Goal: Information Seeking & Learning: Learn about a topic

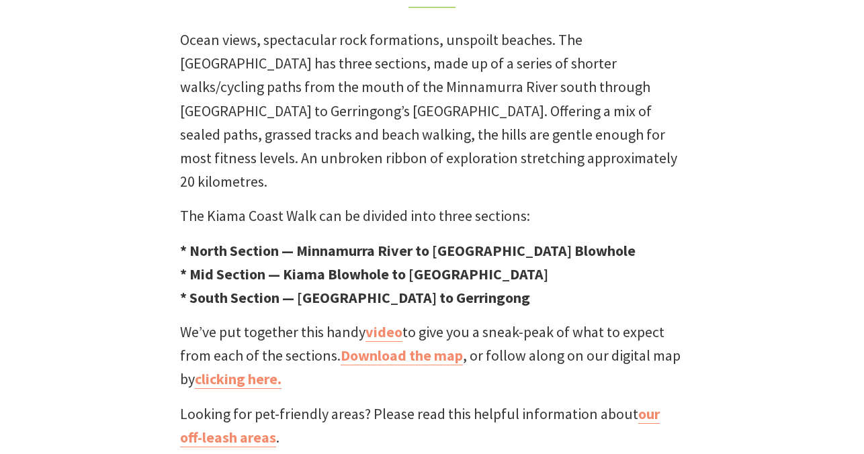
scroll to position [440, 0]
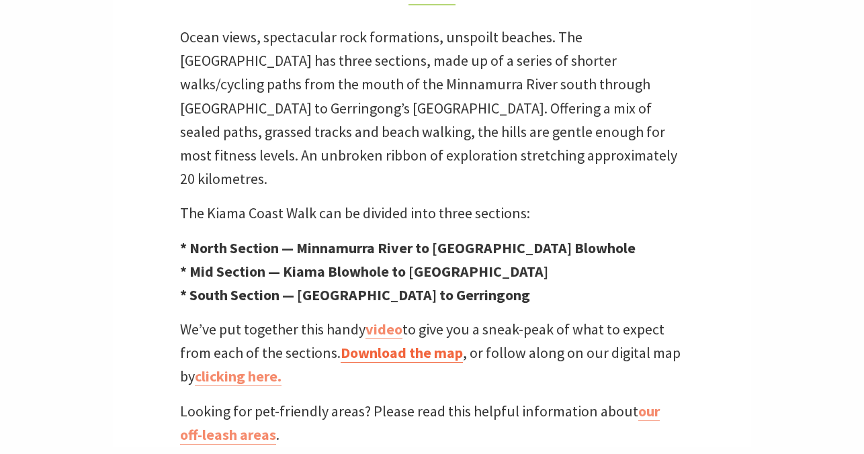
click at [390, 343] on link "Download the map" at bounding box center [401, 352] width 122 height 19
click at [231, 367] on link "clicking here." at bounding box center [238, 376] width 87 height 19
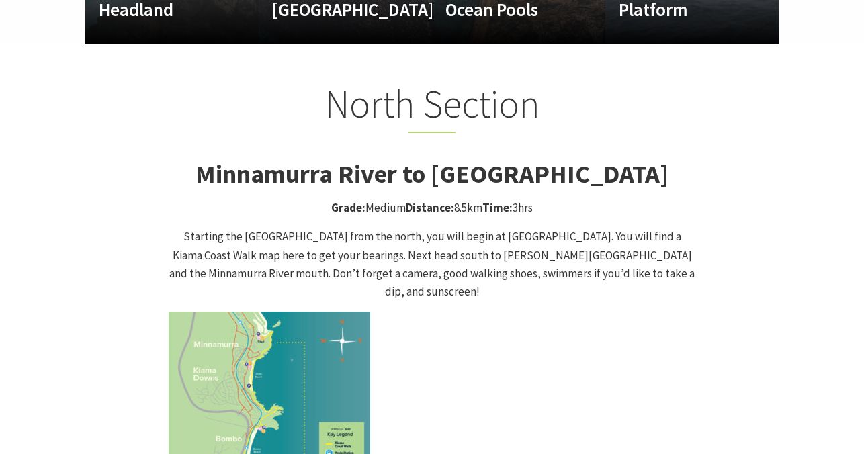
scroll to position [1269, 0]
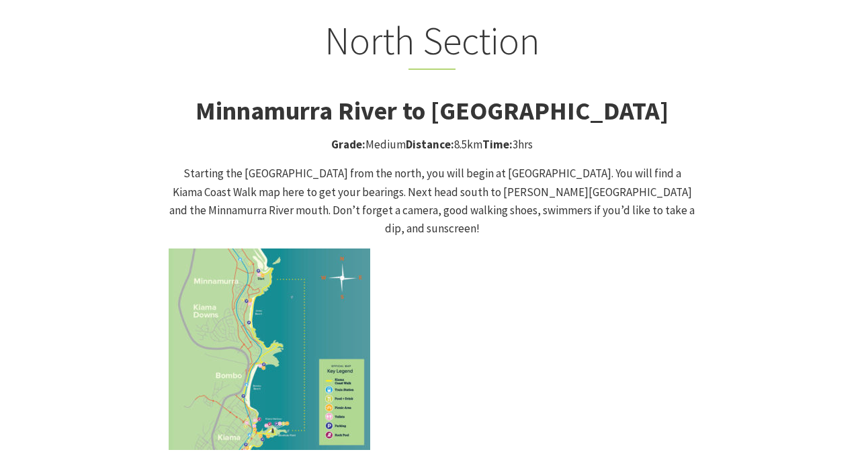
click at [285, 275] on img at bounding box center [269, 348] width 201 height 201
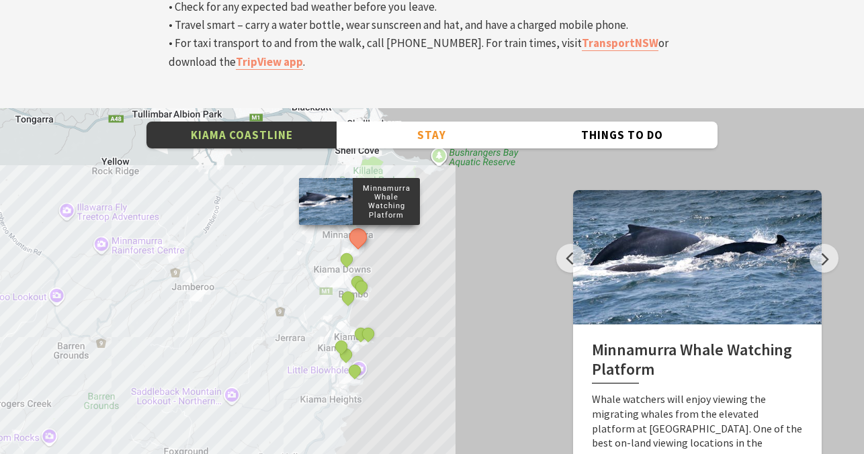
scroll to position [4559, 0]
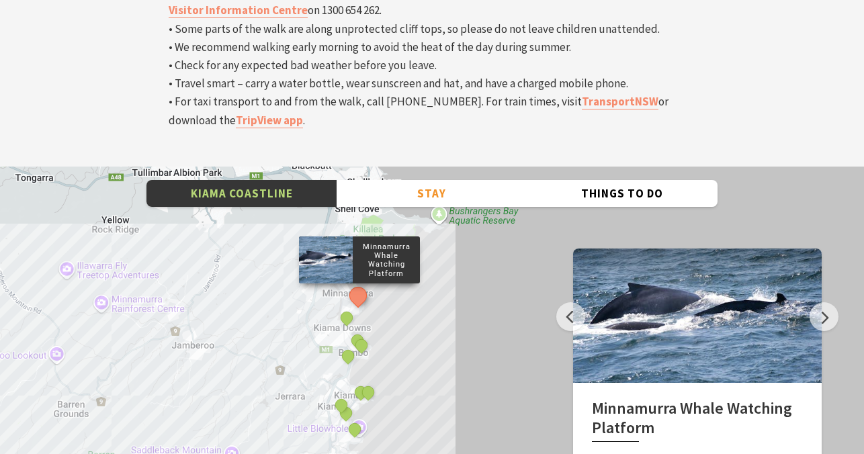
click at [442, 167] on div "Minnamurra Whale Watching Platform Gerringong Whale Watching Platform Werri Lag…" at bounding box center [432, 408] width 864 height 483
click at [442, 180] on button "Stay" at bounding box center [431, 194] width 190 height 28
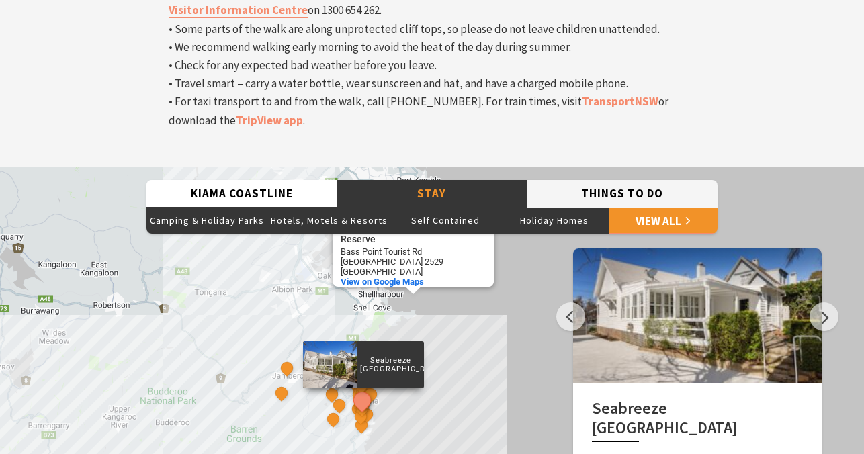
click at [587, 180] on button "Things To Do" at bounding box center [622, 194] width 190 height 28
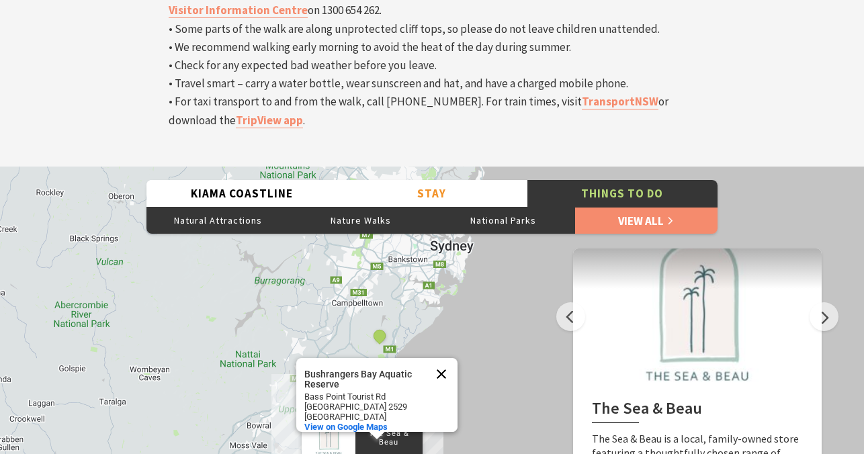
click at [440, 358] on button "Close" at bounding box center [441, 374] width 32 height 32
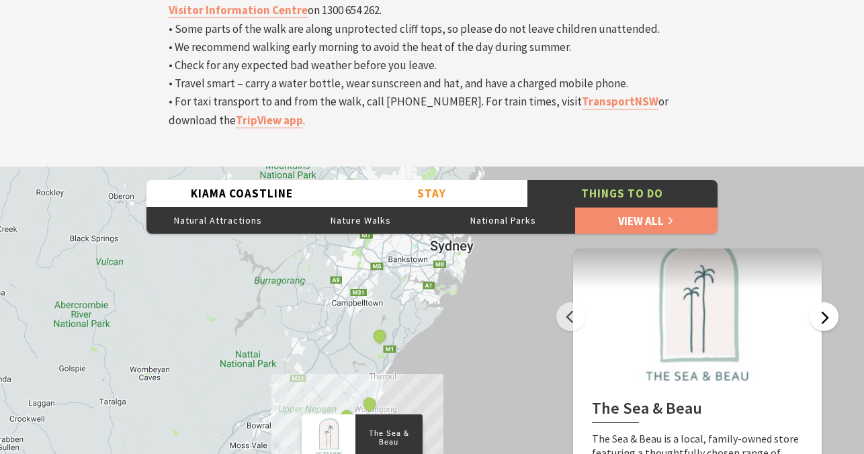
click at [827, 302] on button "Next" at bounding box center [823, 316] width 29 height 29
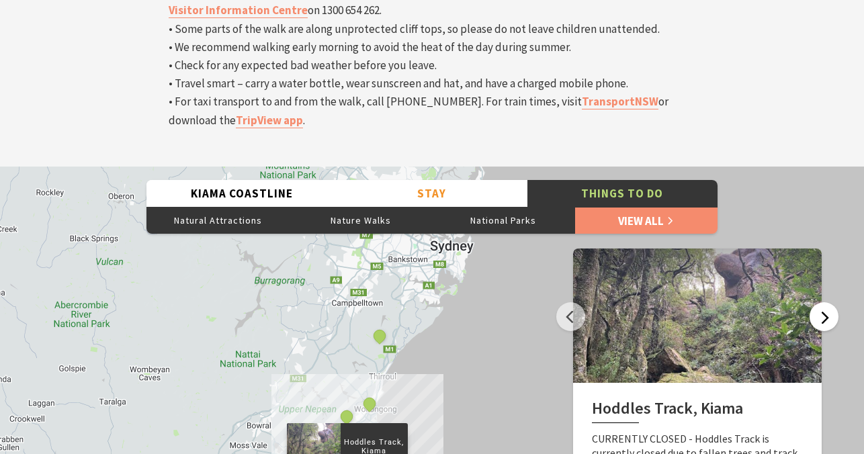
click at [827, 302] on button "Next" at bounding box center [823, 316] width 29 height 29
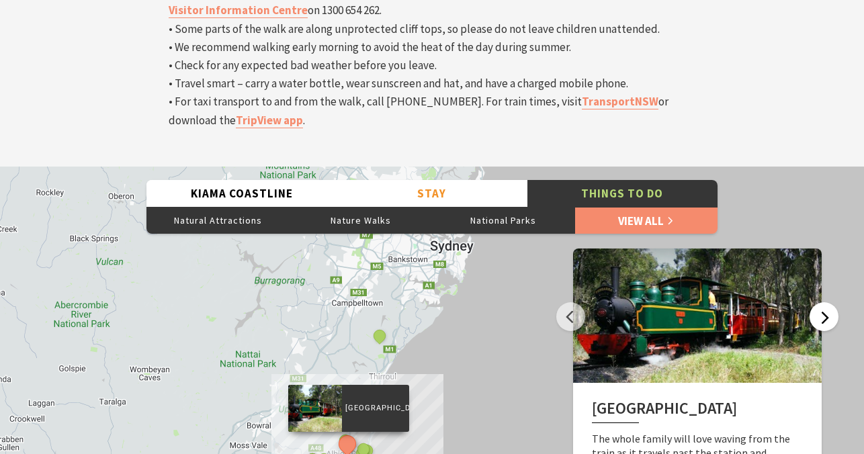
click at [827, 302] on button "Next" at bounding box center [823, 316] width 29 height 29
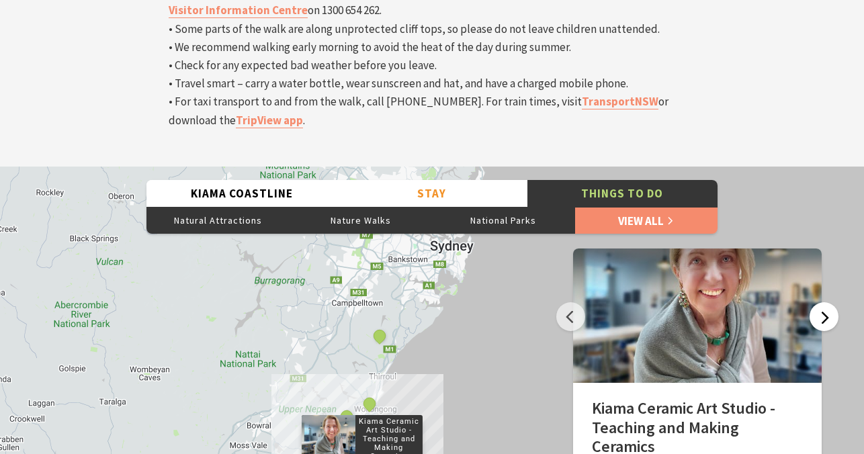
click at [828, 302] on button "Next" at bounding box center [823, 316] width 29 height 29
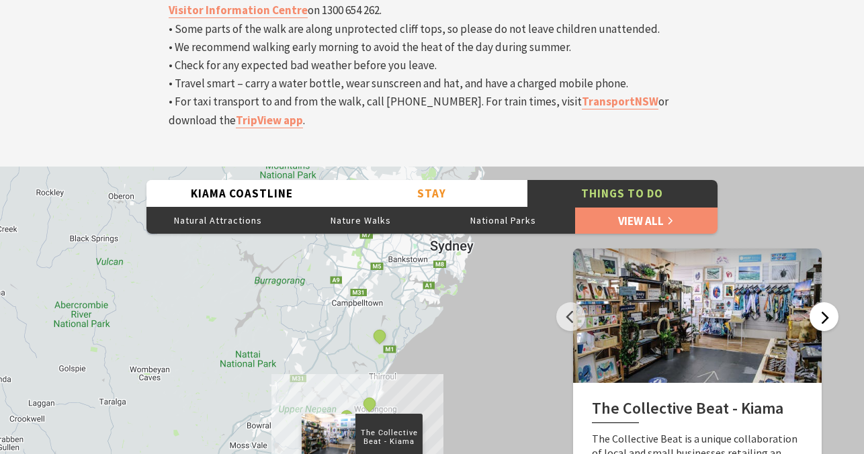
click at [828, 302] on button "Next" at bounding box center [823, 316] width 29 height 29
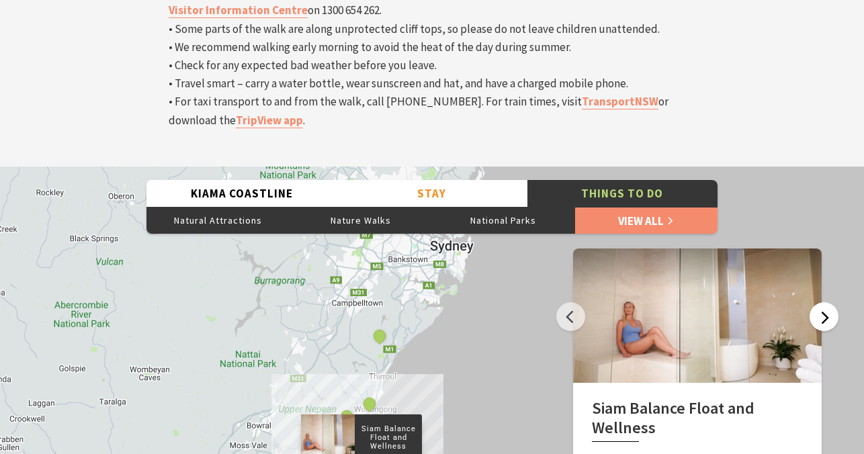
click at [828, 302] on button "Next" at bounding box center [823, 316] width 29 height 29
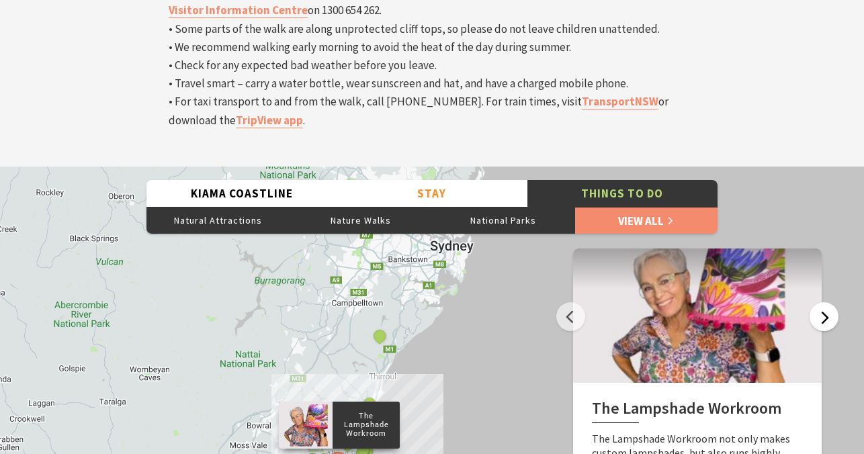
click at [828, 302] on button "Next" at bounding box center [823, 316] width 29 height 29
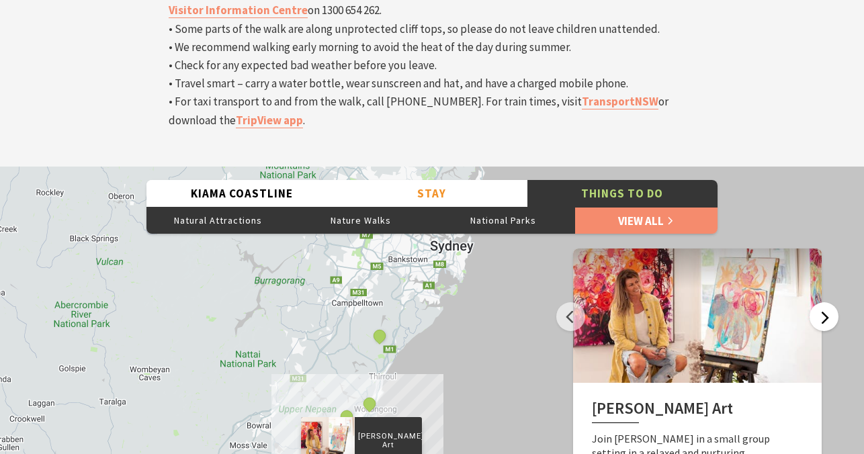
click at [828, 302] on button "Next" at bounding box center [823, 316] width 29 height 29
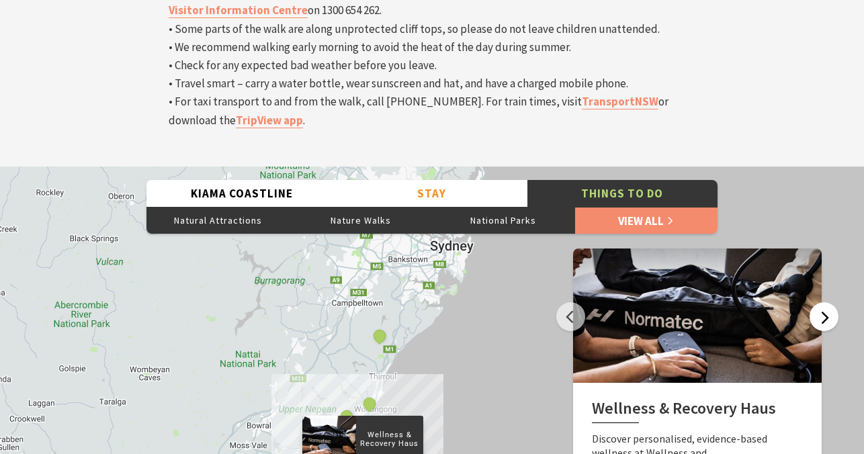
click at [828, 302] on button "Next" at bounding box center [823, 316] width 29 height 29
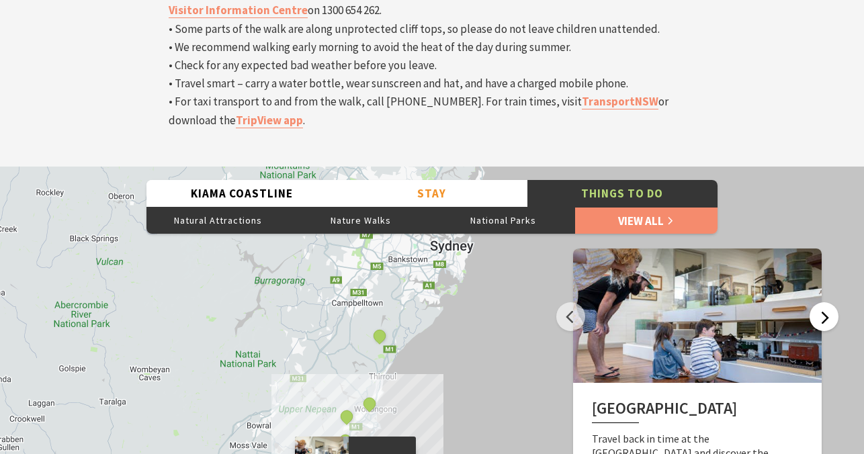
click at [828, 302] on button "Next" at bounding box center [823, 316] width 29 height 29
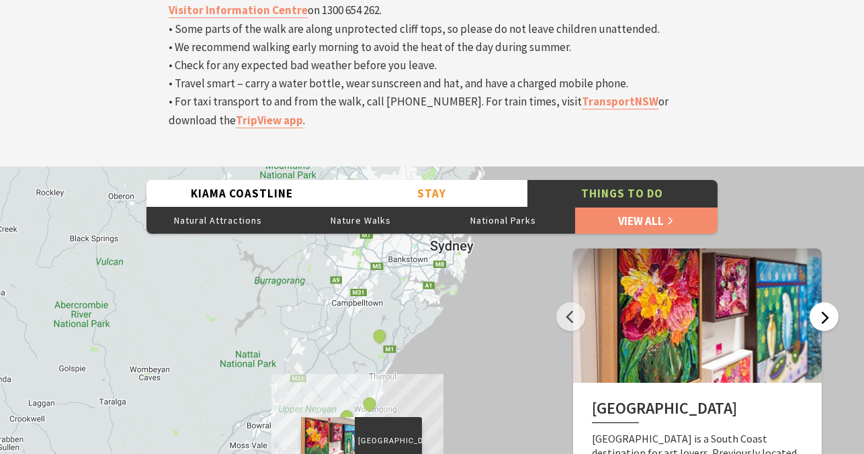
click at [828, 302] on button "Next" at bounding box center [823, 316] width 29 height 29
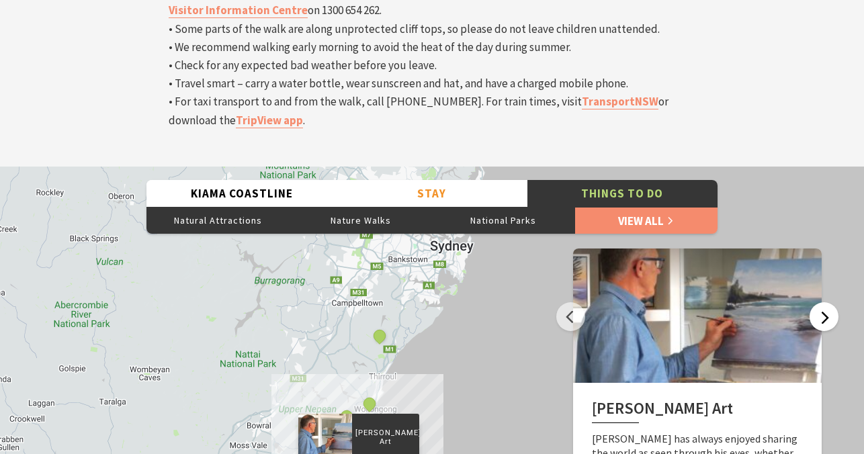
click at [828, 302] on button "Next" at bounding box center [823, 316] width 29 height 29
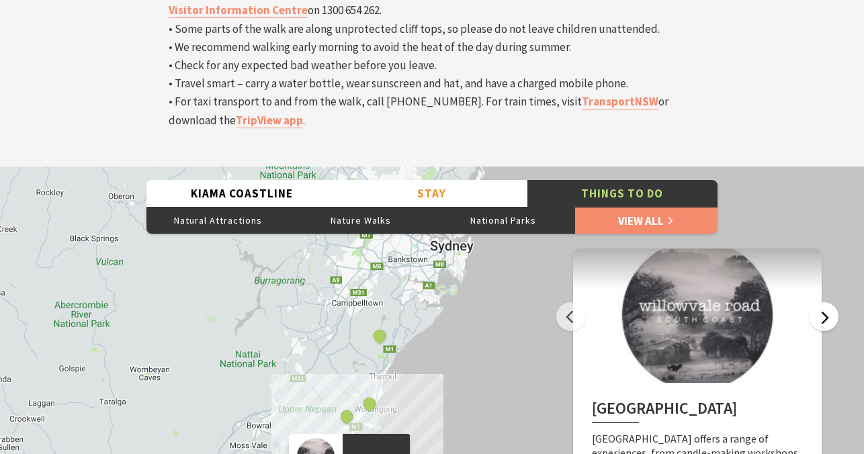
click at [828, 302] on button "Next" at bounding box center [823, 316] width 29 height 29
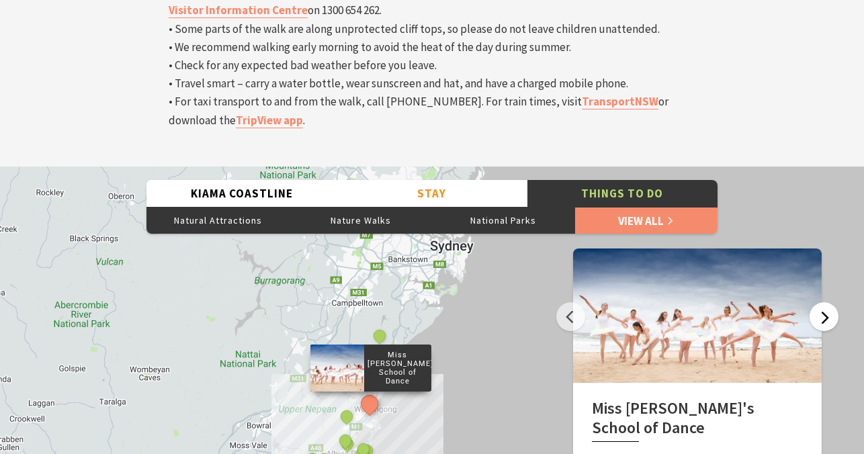
click at [828, 302] on button "Next" at bounding box center [823, 316] width 29 height 29
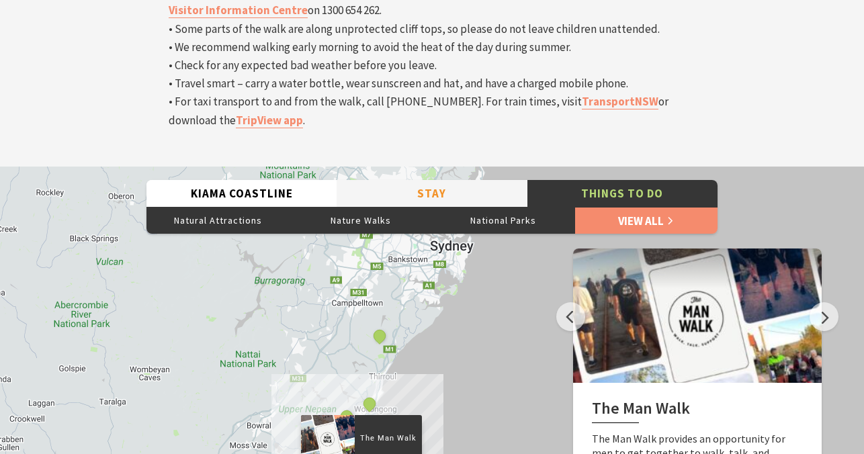
click at [471, 180] on button "Stay" at bounding box center [431, 194] width 190 height 28
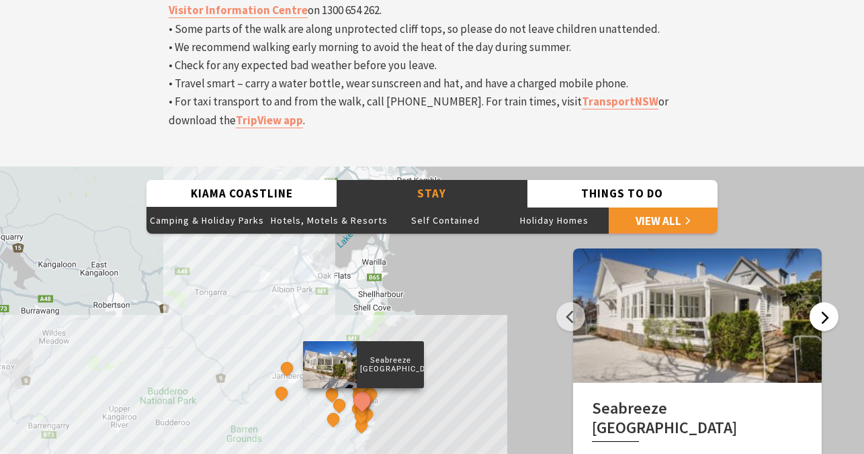
click at [825, 302] on button "Next" at bounding box center [823, 316] width 29 height 29
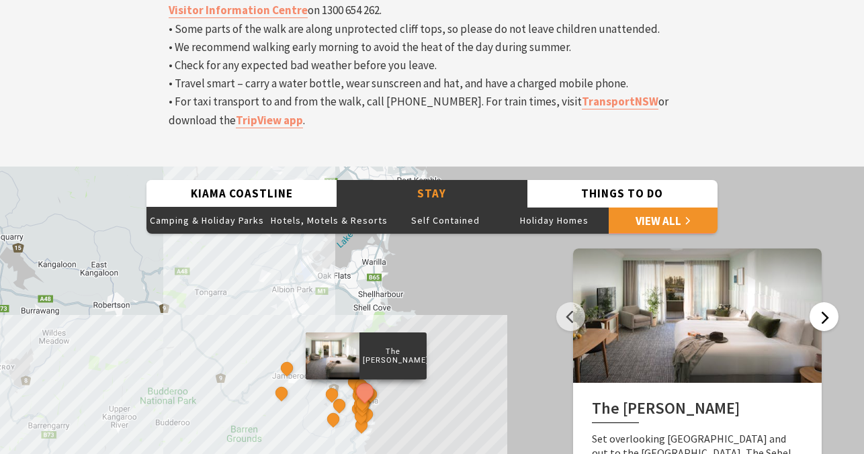
click at [825, 302] on button "Next" at bounding box center [823, 316] width 29 height 29
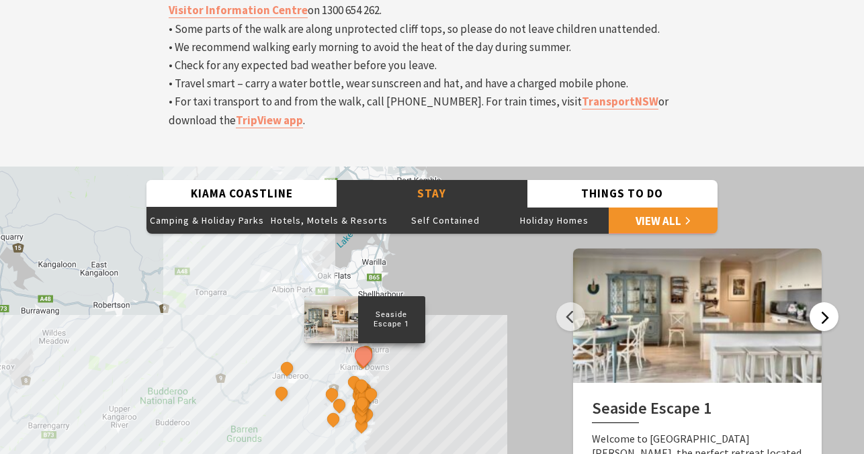
click at [826, 302] on button "Next" at bounding box center [823, 316] width 29 height 29
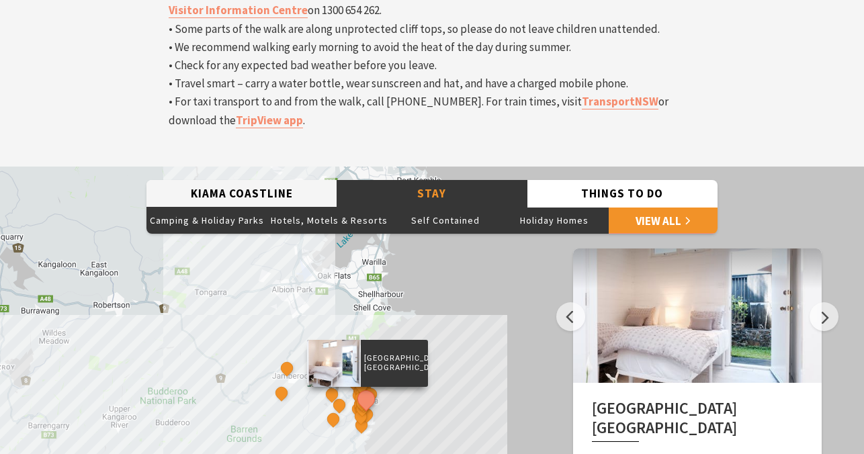
click at [238, 180] on button "Kiama Coastline" at bounding box center [241, 194] width 190 height 28
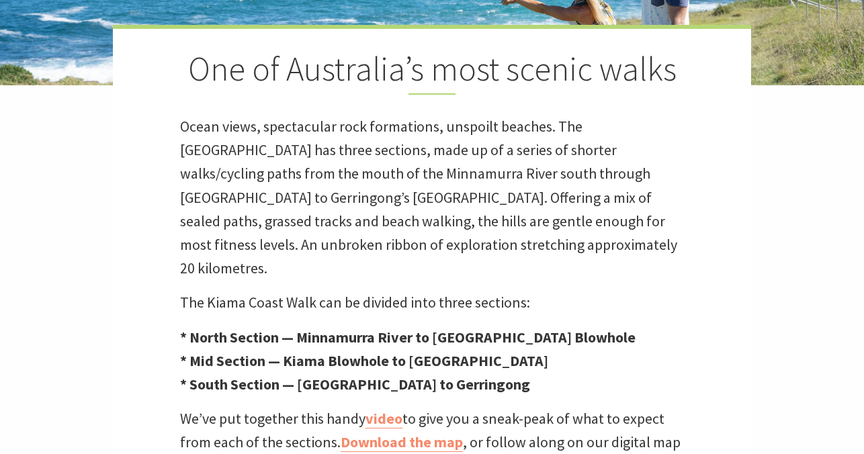
scroll to position [353, 0]
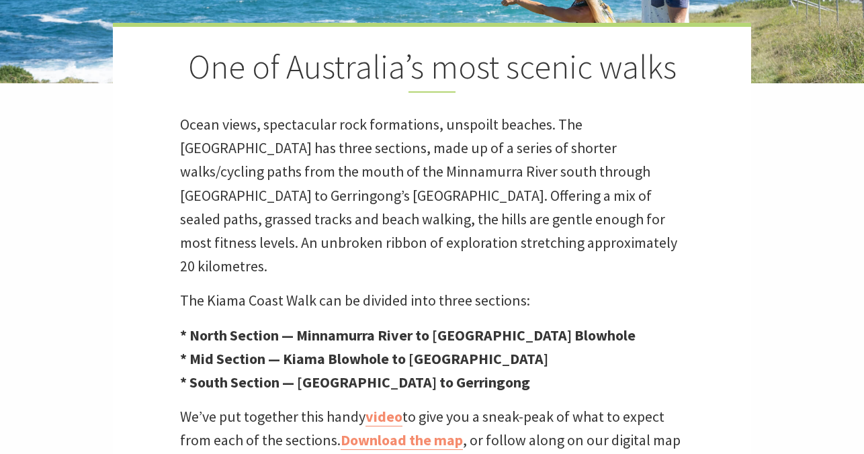
click at [412, 210] on p "Ocean views, spectacular rock formations, unspoilt beaches. The [GEOGRAPHIC_DAT…" at bounding box center [432, 195] width 504 height 165
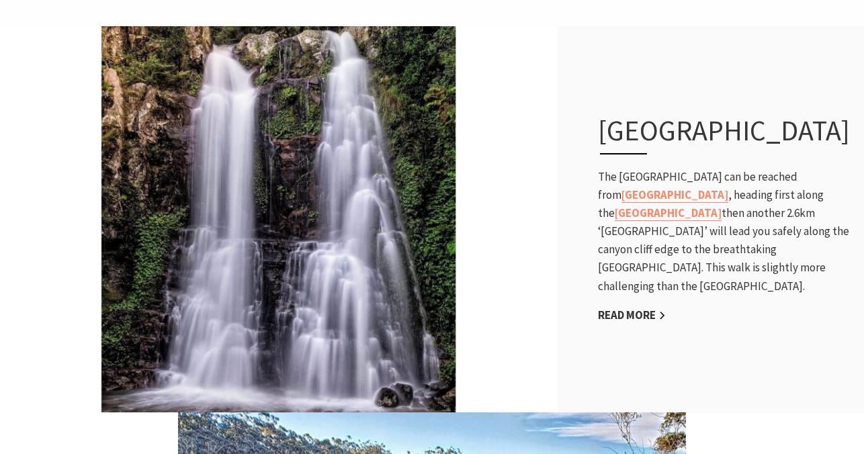
scroll to position [626, 0]
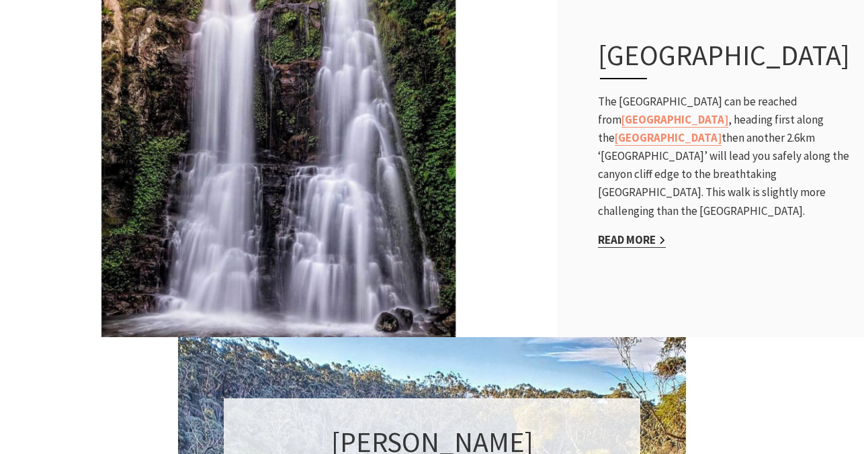
click at [634, 248] on link "Read More" at bounding box center [632, 239] width 68 height 15
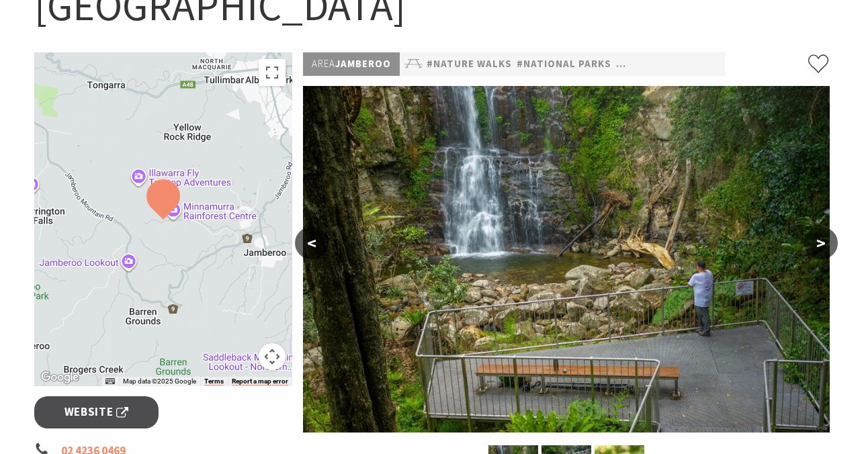
scroll to position [216, 0]
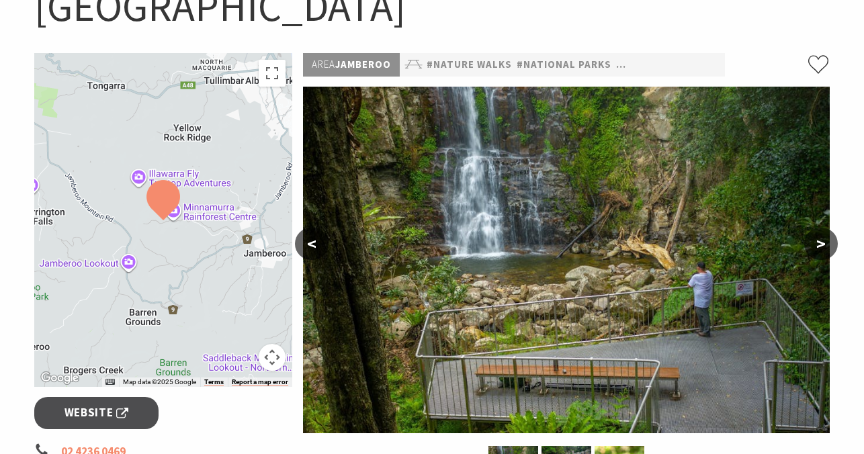
click at [823, 228] on button ">" at bounding box center [821, 244] width 34 height 32
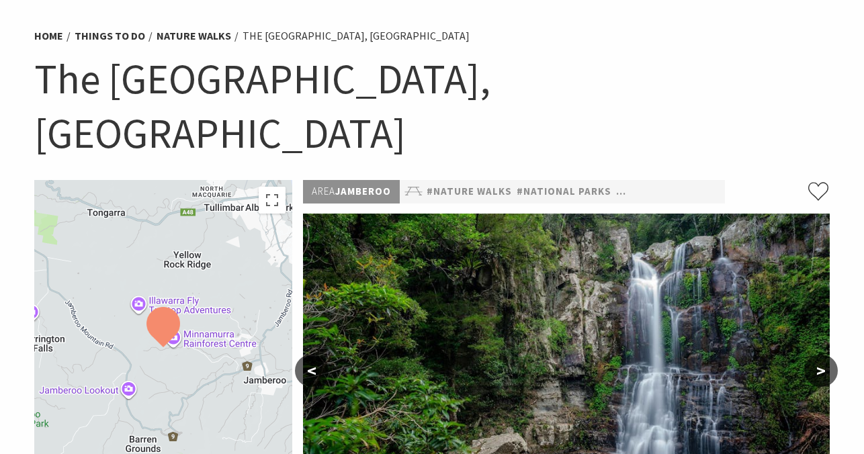
scroll to position [83, 0]
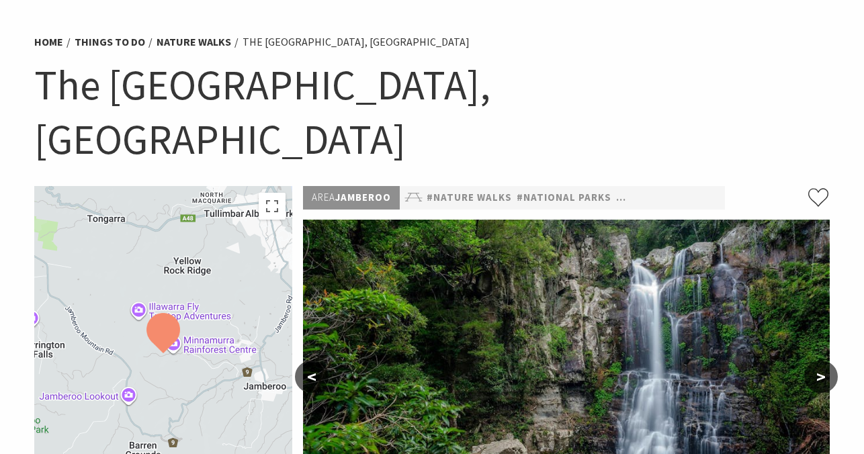
click at [457, 186] on p "#Nature Walks #National Parks #Natural Attractions" at bounding box center [562, 198] width 325 height 24
click at [471, 189] on link "#Nature Walks" at bounding box center [468, 197] width 85 height 17
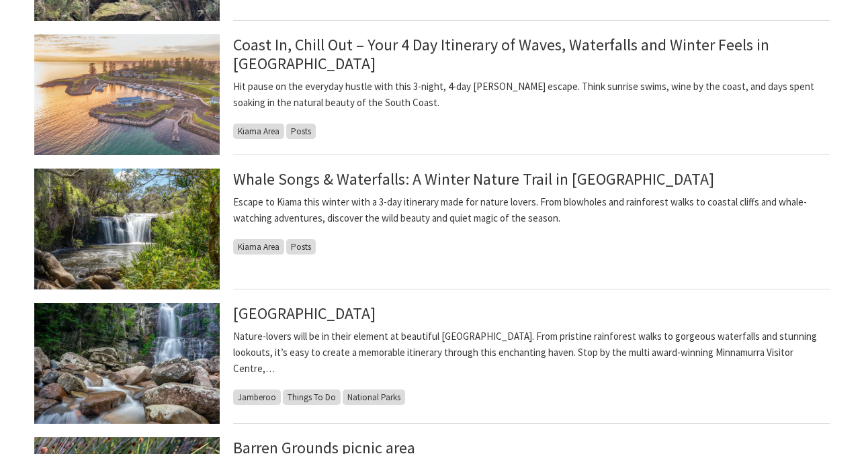
scroll to position [516, 0]
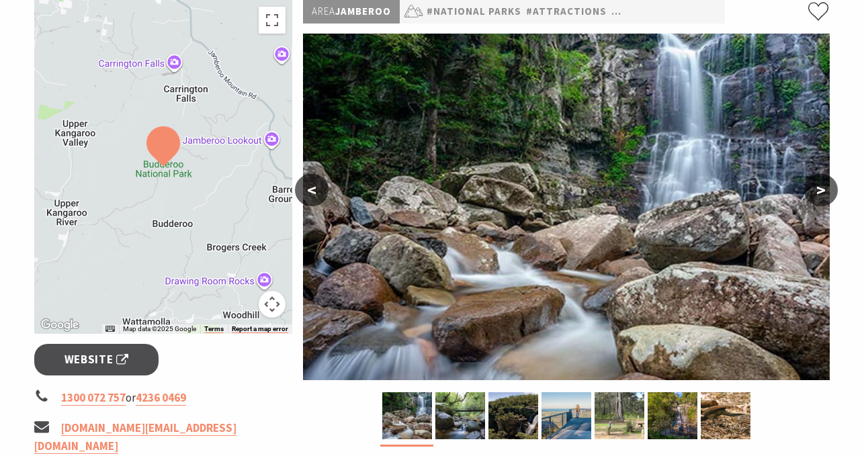
scroll to position [214, 0]
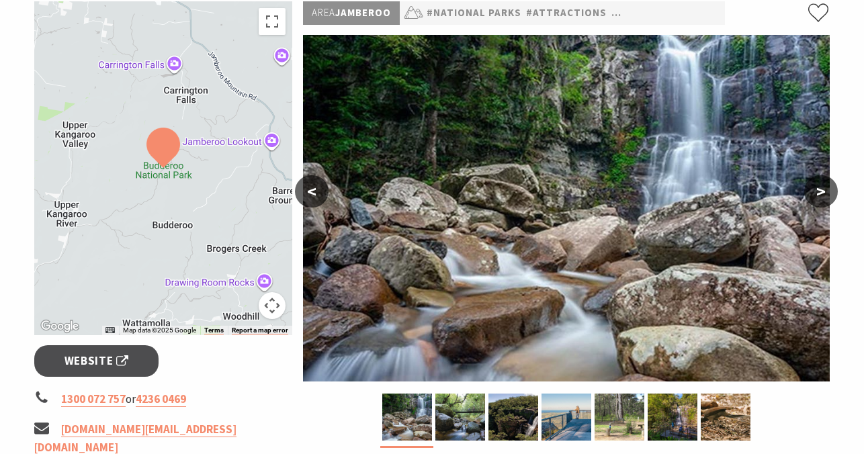
click at [823, 189] on button ">" at bounding box center [821, 191] width 34 height 32
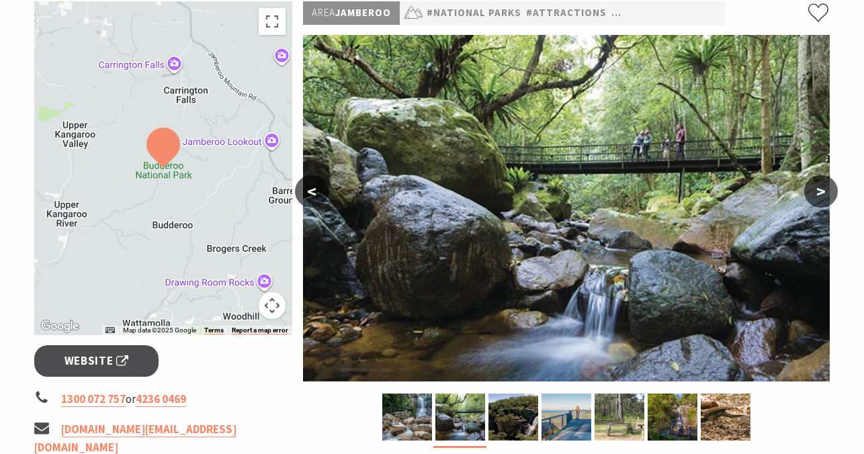
click at [823, 189] on button ">" at bounding box center [821, 191] width 34 height 32
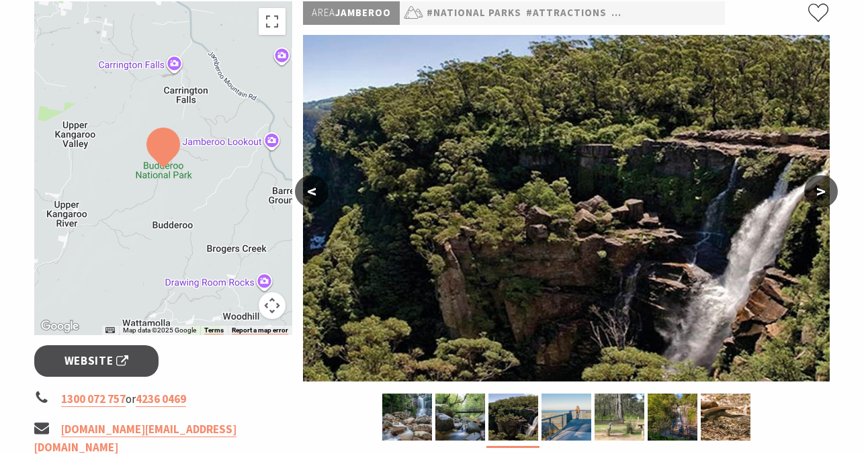
click at [823, 189] on button ">" at bounding box center [821, 191] width 34 height 32
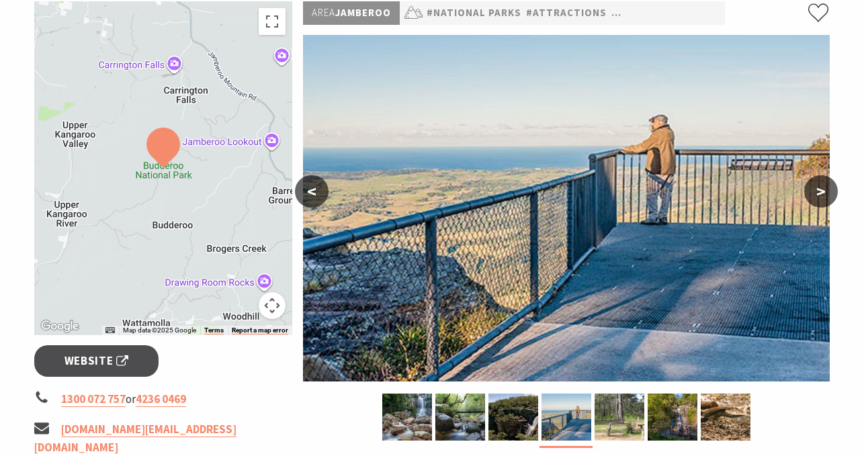
click at [823, 189] on button ">" at bounding box center [821, 191] width 34 height 32
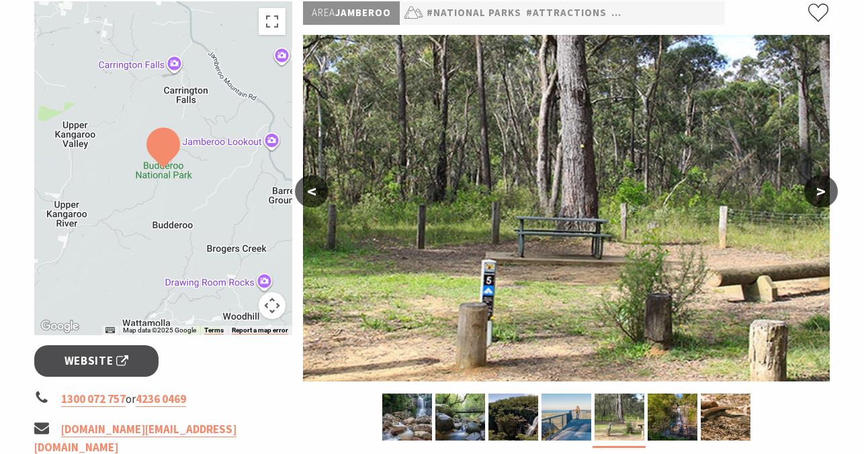
click at [823, 189] on button ">" at bounding box center [821, 191] width 34 height 32
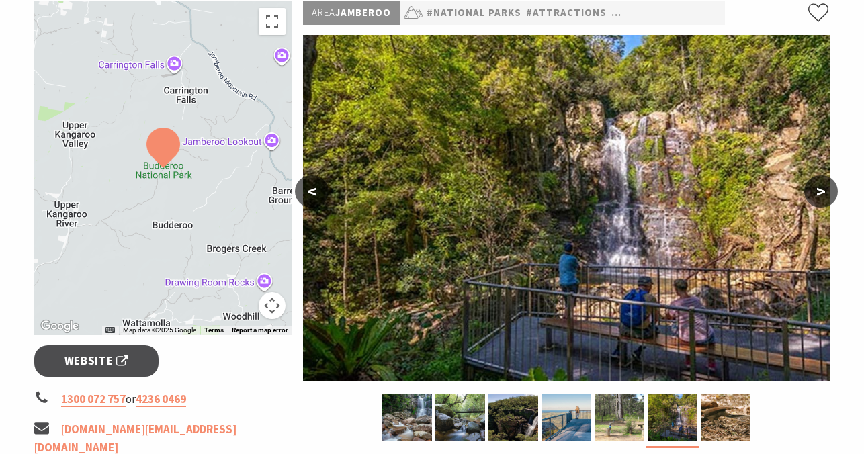
click at [823, 189] on button ">" at bounding box center [821, 191] width 34 height 32
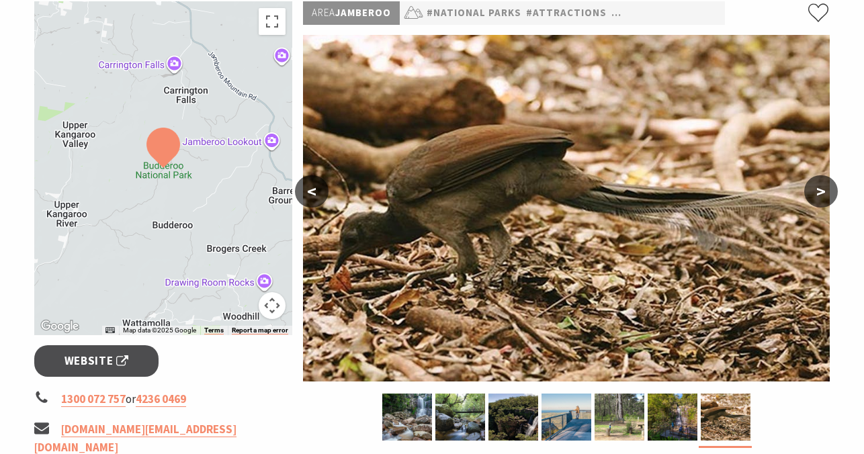
click at [823, 189] on button ">" at bounding box center [821, 191] width 34 height 32
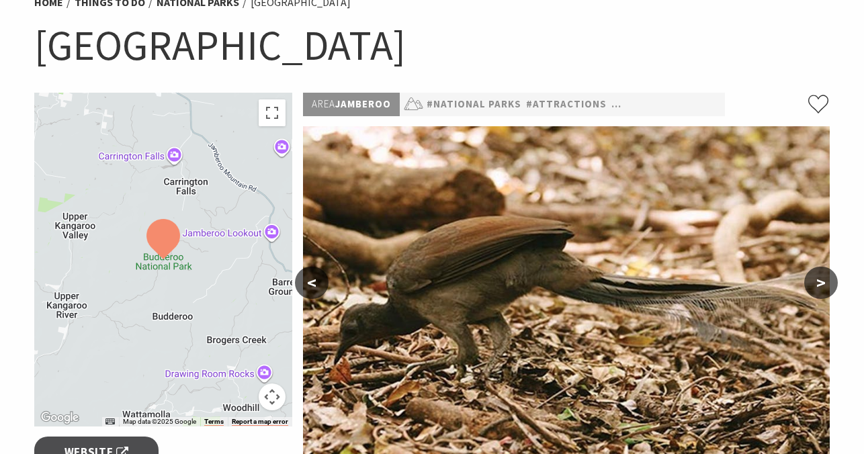
scroll to position [99, 0]
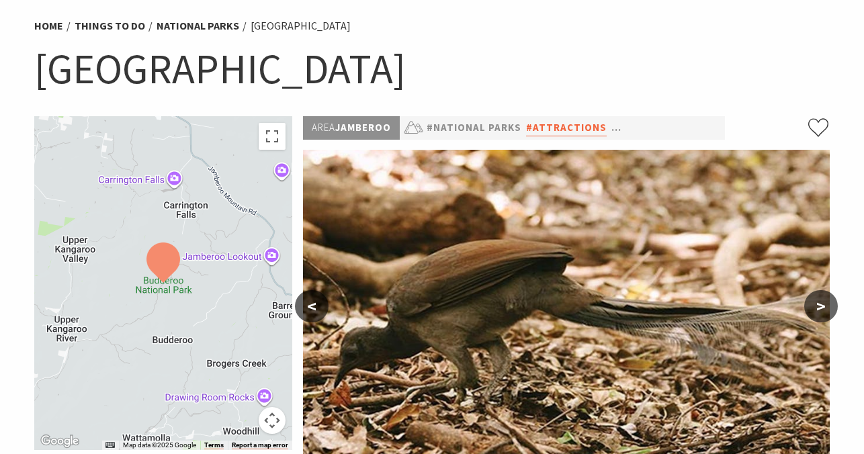
click at [536, 130] on link "#Attractions" at bounding box center [566, 128] width 81 height 17
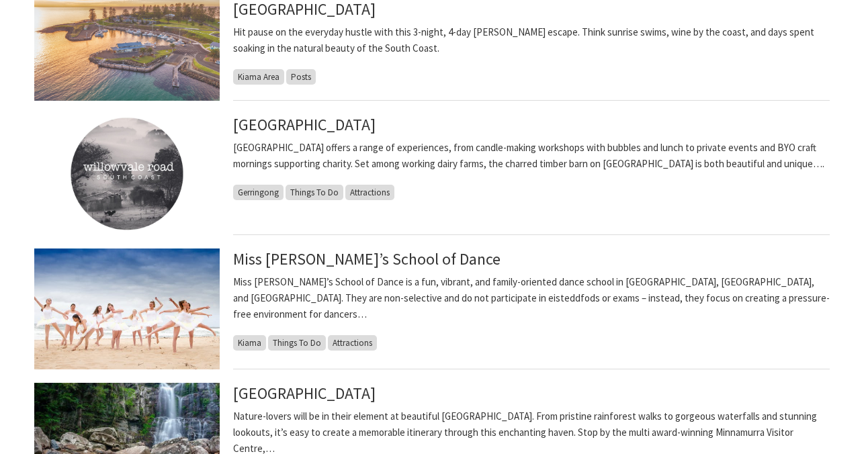
scroll to position [447, 0]
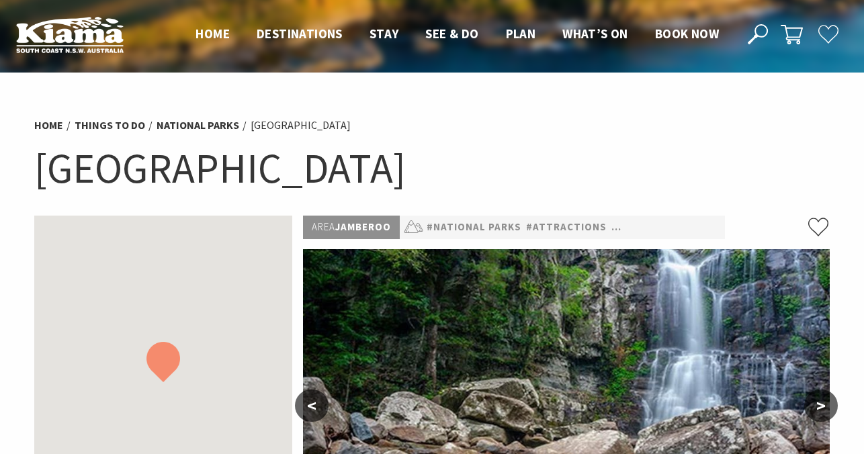
scroll to position [99, 0]
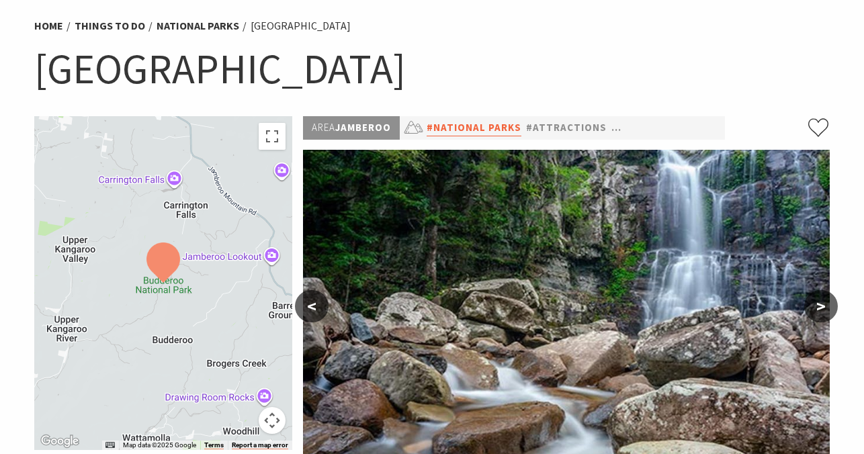
click at [477, 132] on link "#National Parks" at bounding box center [473, 128] width 95 height 17
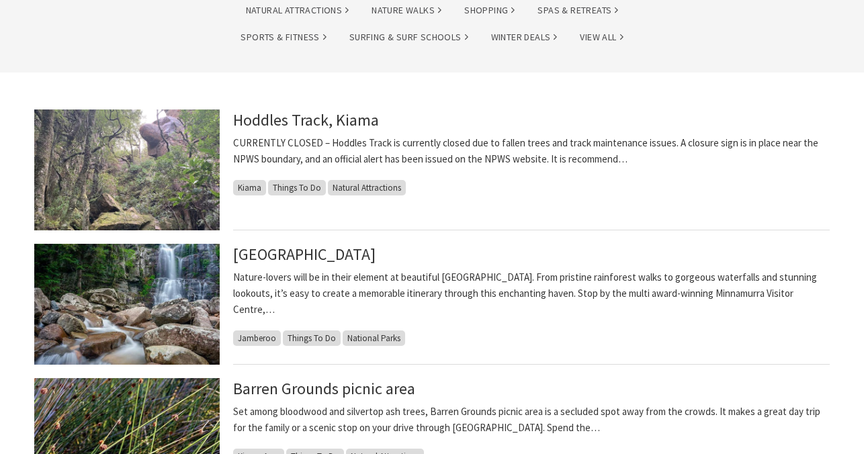
scroll to position [271, 0]
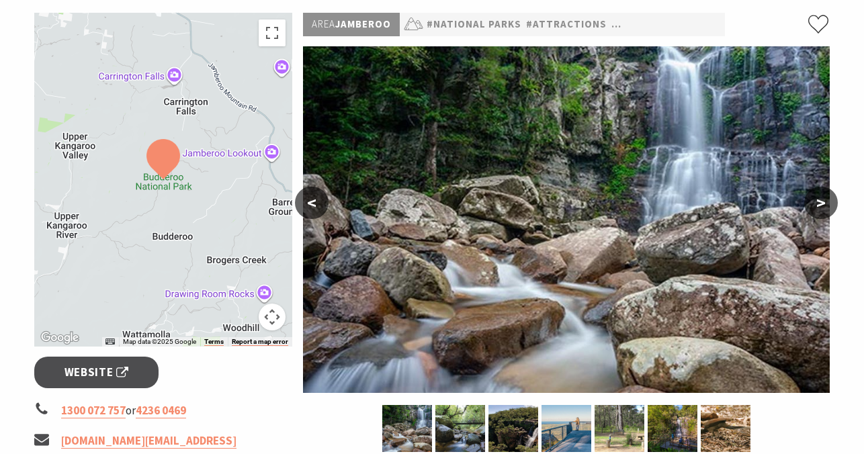
scroll to position [205, 0]
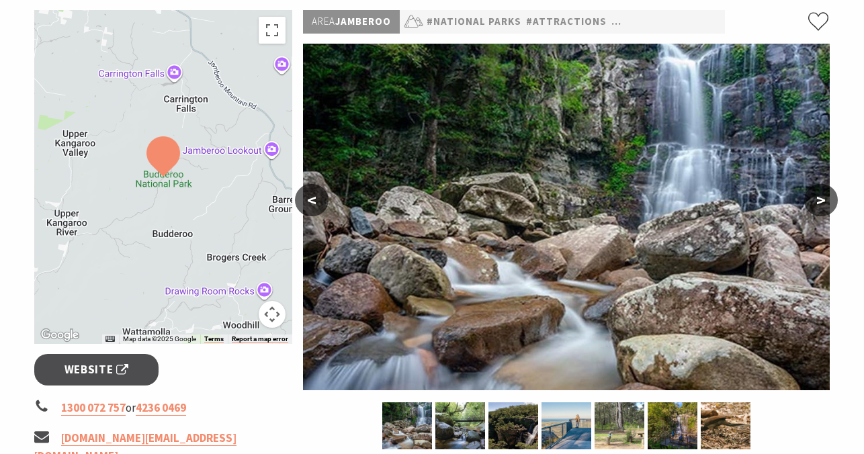
click at [827, 207] on button ">" at bounding box center [821, 200] width 34 height 32
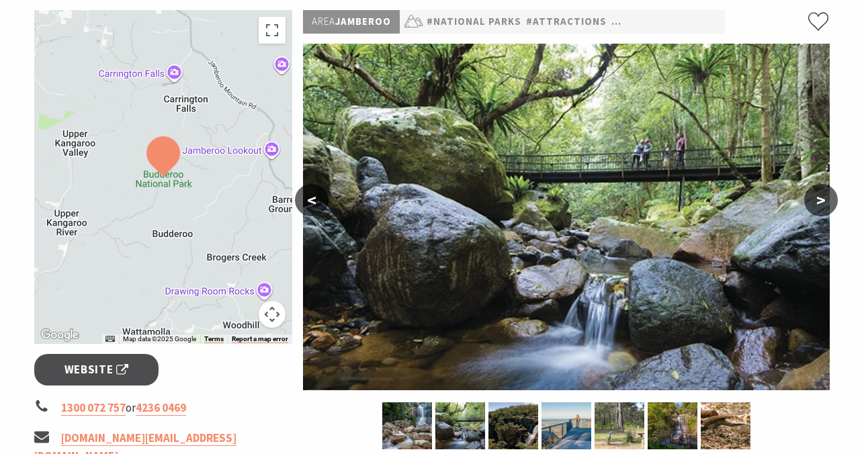
click at [827, 207] on button ">" at bounding box center [821, 200] width 34 height 32
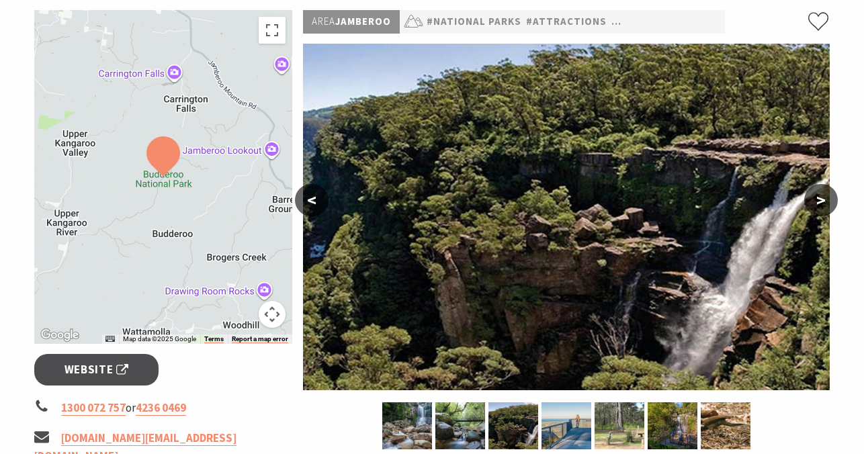
click at [316, 198] on button "<" at bounding box center [312, 200] width 34 height 32
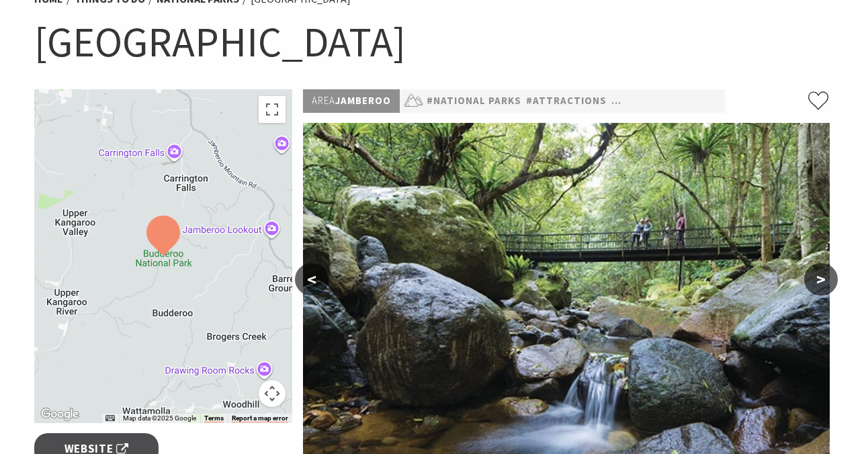
scroll to position [124, 0]
